Goal: Task Accomplishment & Management: Manage account settings

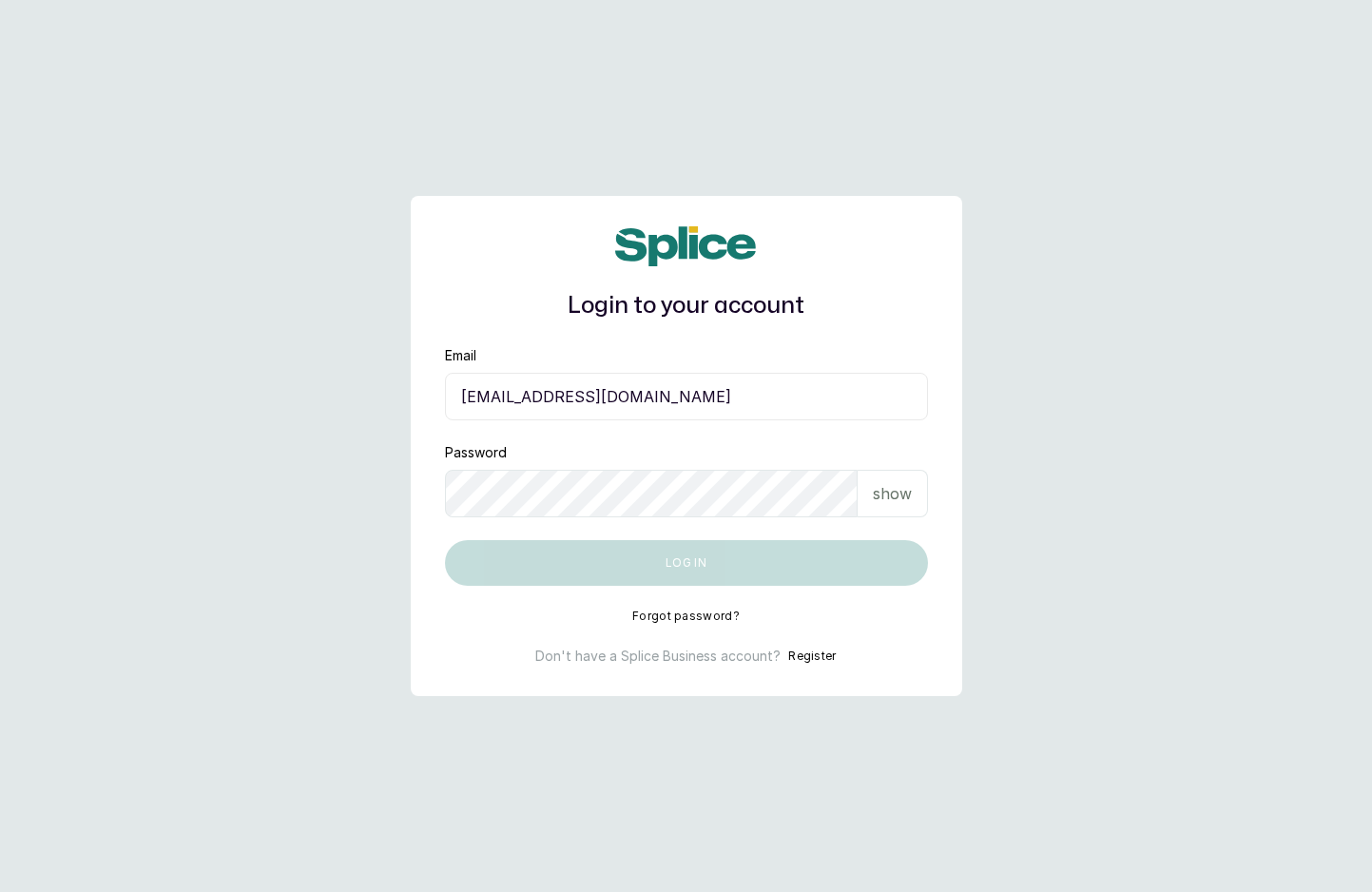
type input "spapamperingathome@gmail.com"
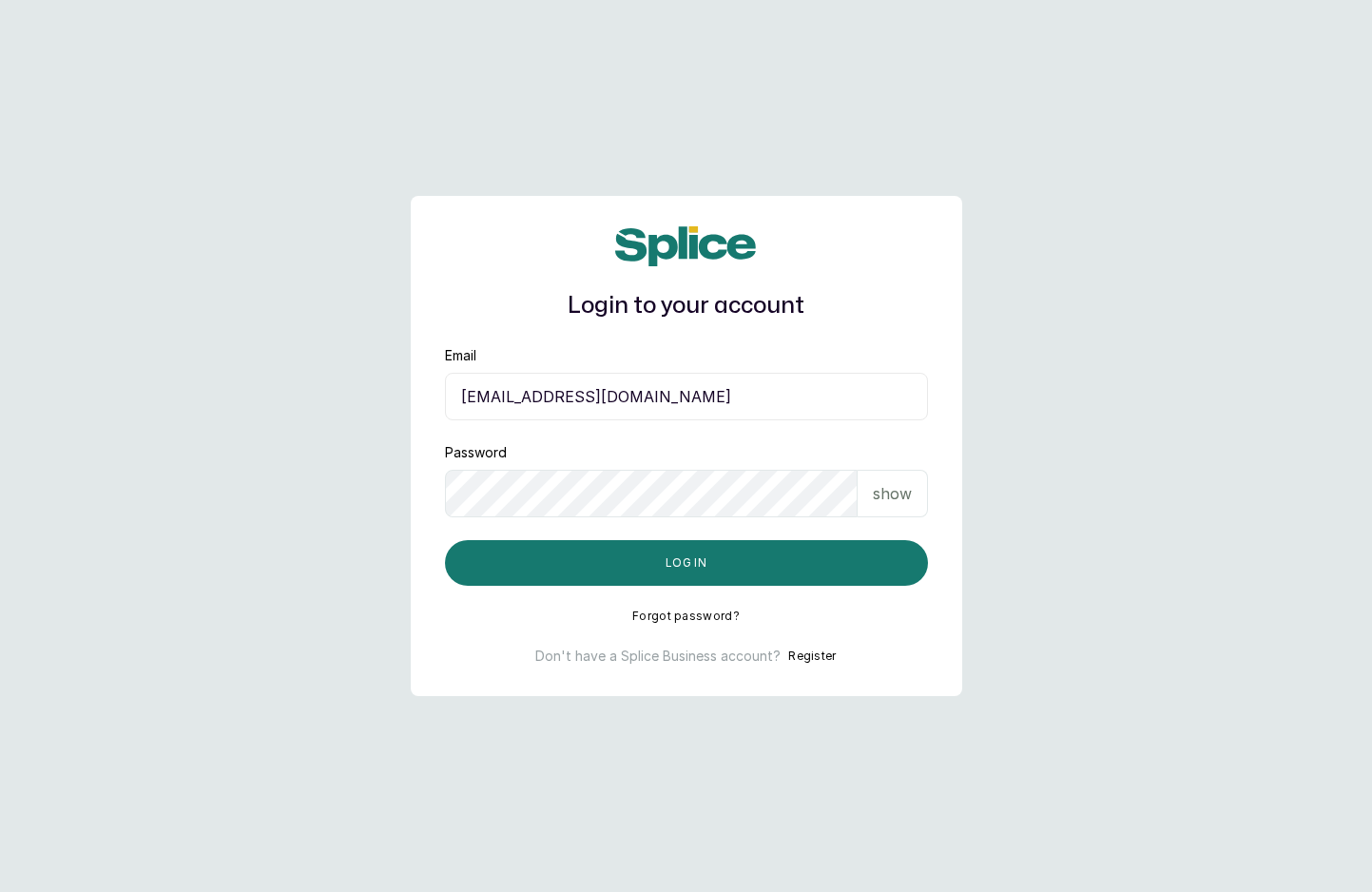
click at [445, 541] on button "Log in" at bounding box center [686, 564] width 483 height 46
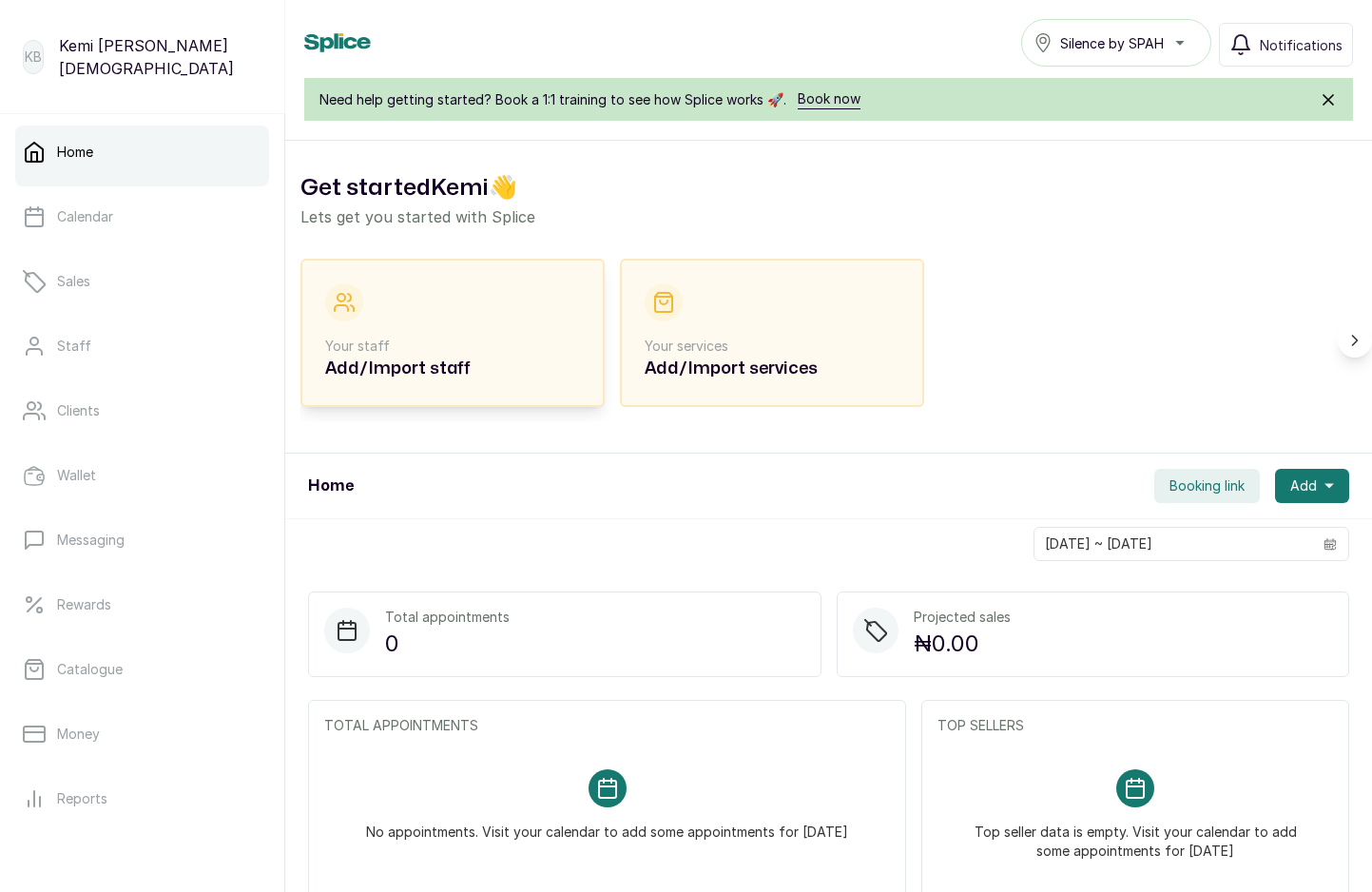
click at [406, 336] on div "Your staff Add/Import staff" at bounding box center [453, 332] width 254 height 99
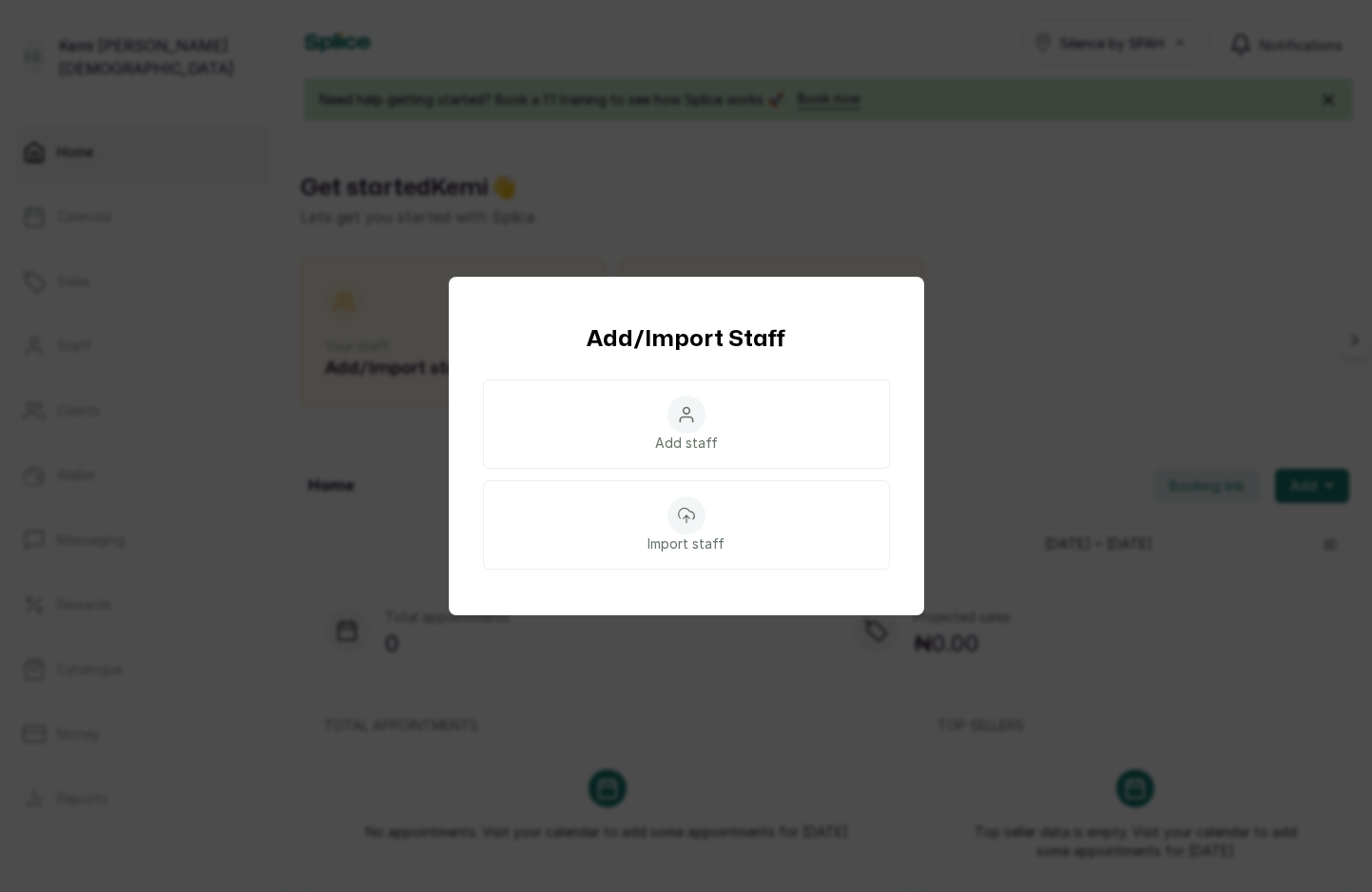
click at [1105, 296] on div "Add/Import Staff Add staff Import staff" at bounding box center [686, 446] width 1372 height 892
click at [787, 728] on div "Add/Import Staff Add staff Import staff" at bounding box center [686, 446] width 1372 height 892
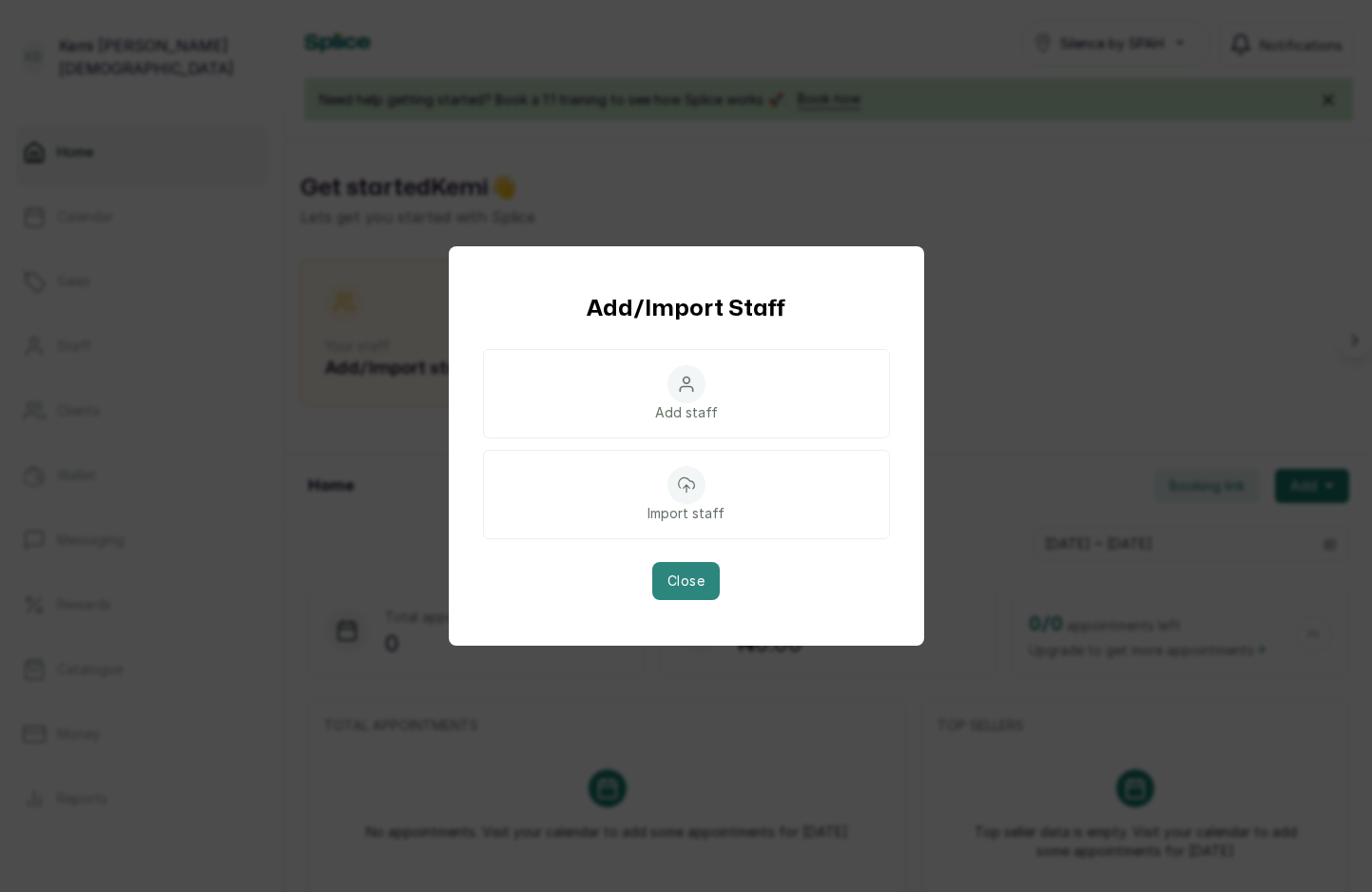
click at [685, 589] on button "Close" at bounding box center [686, 581] width 68 height 38
